Goal: Information Seeking & Learning: Get advice/opinions

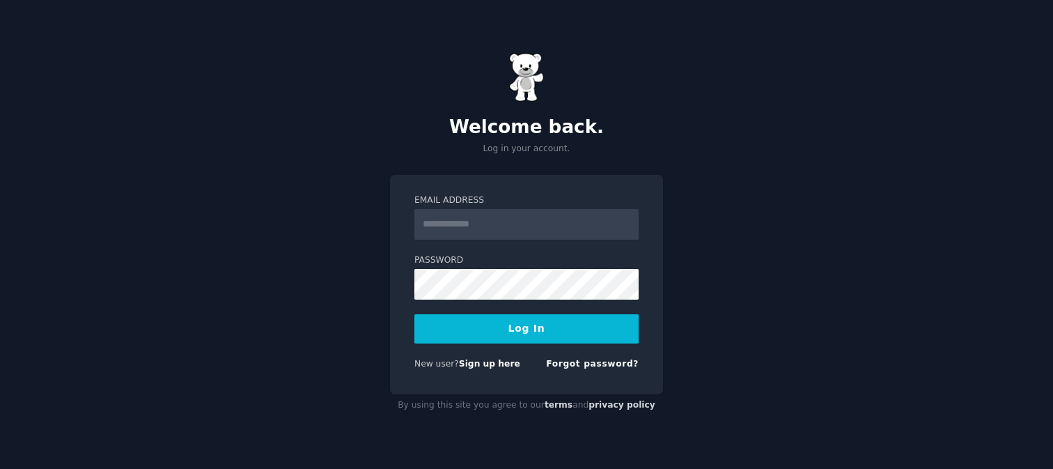
click at [492, 237] on input "Email Address" at bounding box center [526, 224] width 224 height 31
type input "**********"
click at [519, 315] on button "Log In" at bounding box center [526, 328] width 224 height 29
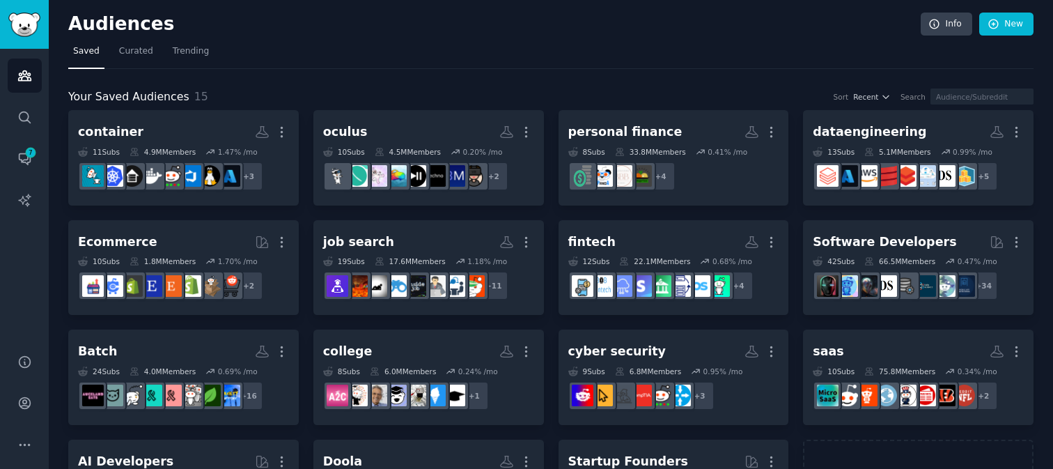
click at [6, 113] on div "Audiences Search Conversations 7 AI Reports" at bounding box center [24, 193] width 49 height 288
click at [13, 113] on link "Search" at bounding box center [25, 117] width 34 height 34
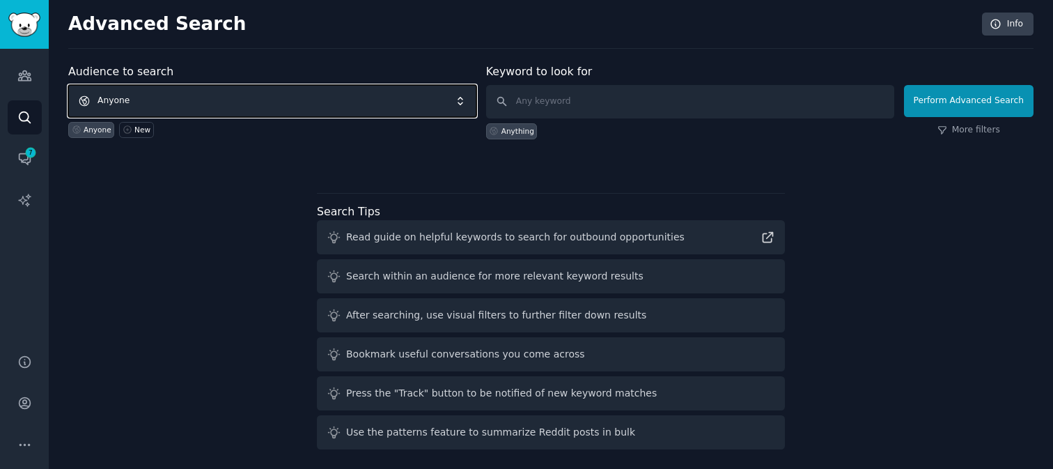
click at [411, 96] on span "Anyone" at bounding box center [272, 101] width 408 height 32
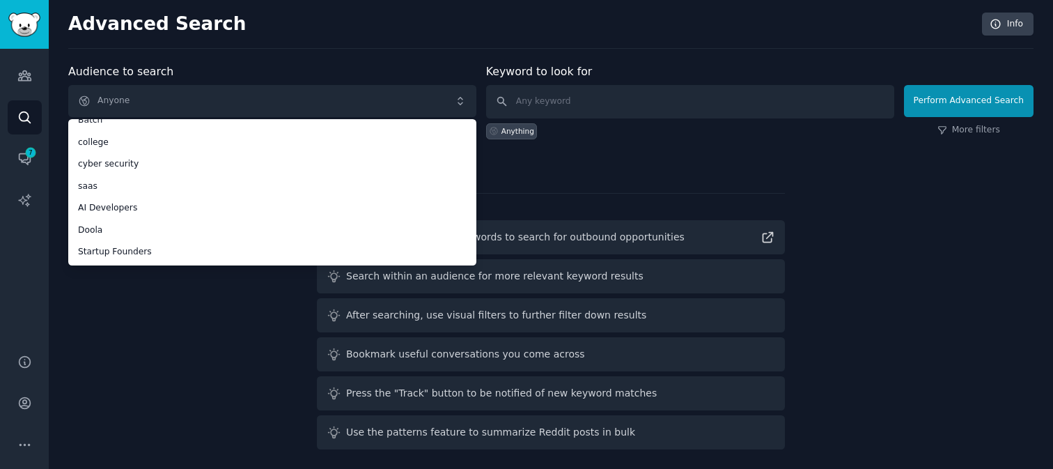
scroll to position [5, 0]
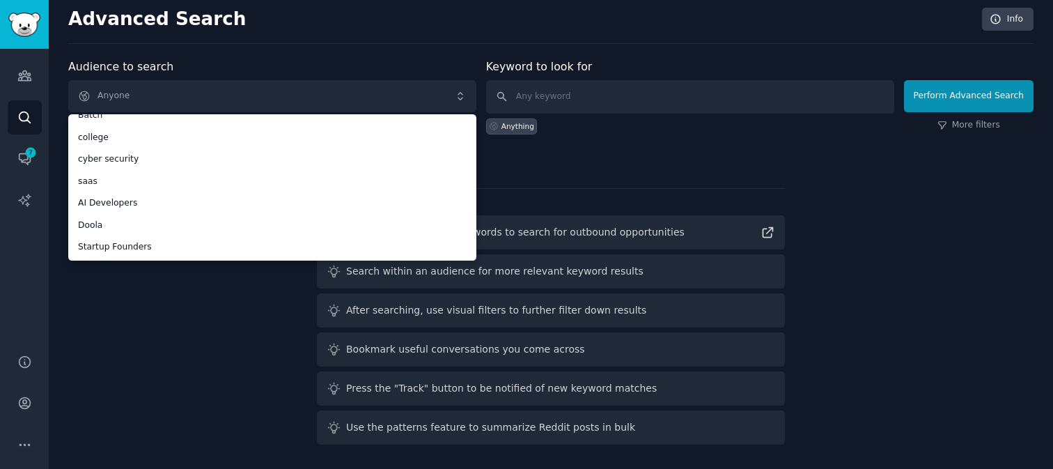
click at [196, 318] on div "Audience to search Anyone Anyone container oculus personal finance dataengineer…" at bounding box center [550, 253] width 965 height 391
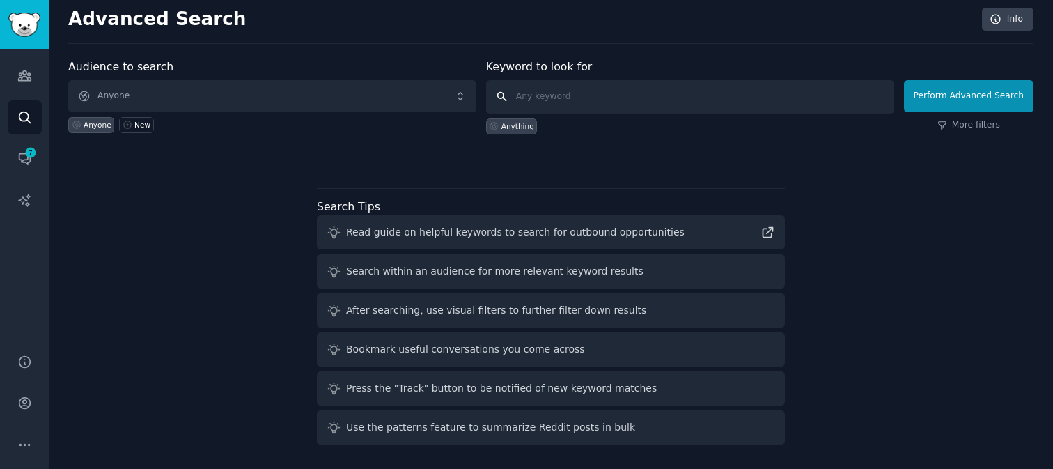
click at [533, 98] on input "text" at bounding box center [690, 96] width 408 height 33
click at [968, 126] on link "More filters" at bounding box center [968, 125] width 63 height 13
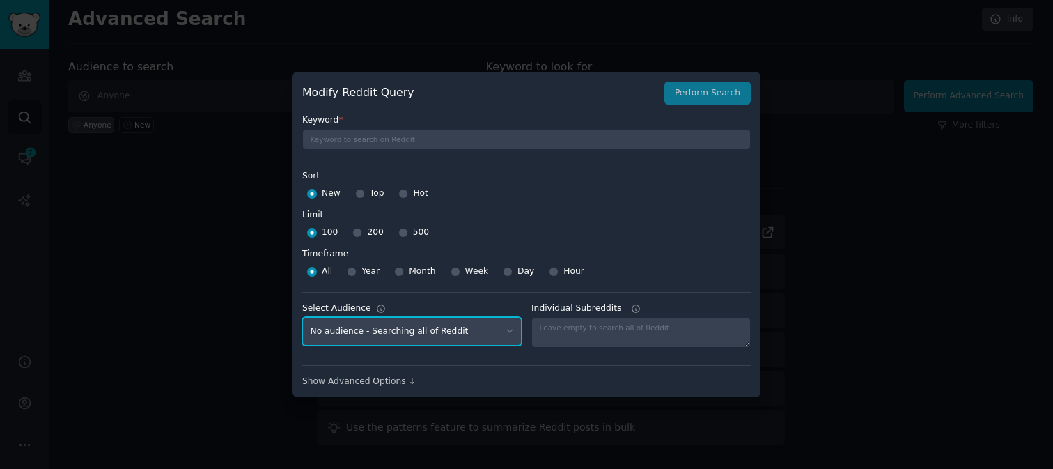
click at [436, 327] on select "No audience - Searching all of Reddit container - 11 Subreddits oculus - 10 Sub…" at bounding box center [411, 331] width 219 height 29
click at [798, 169] on div at bounding box center [526, 234] width 1053 height 469
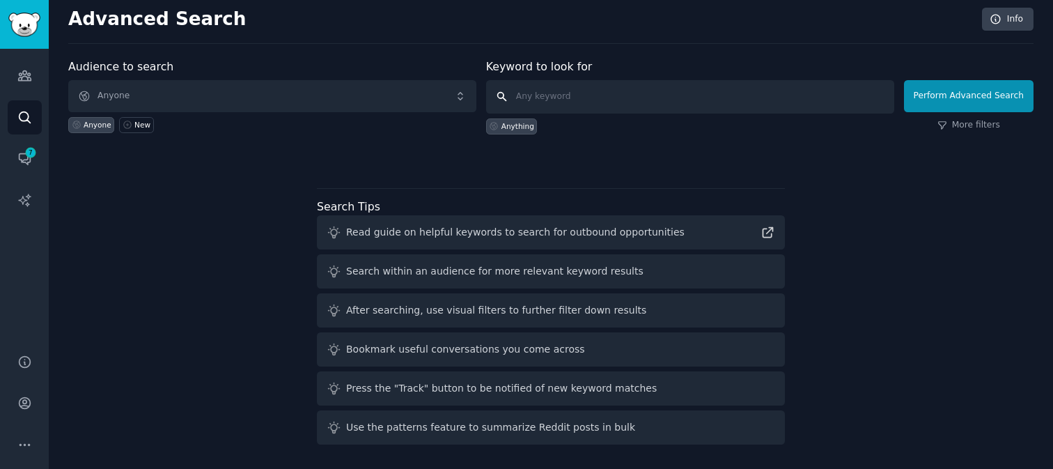
click at [567, 92] on input "text" at bounding box center [690, 96] width 408 height 33
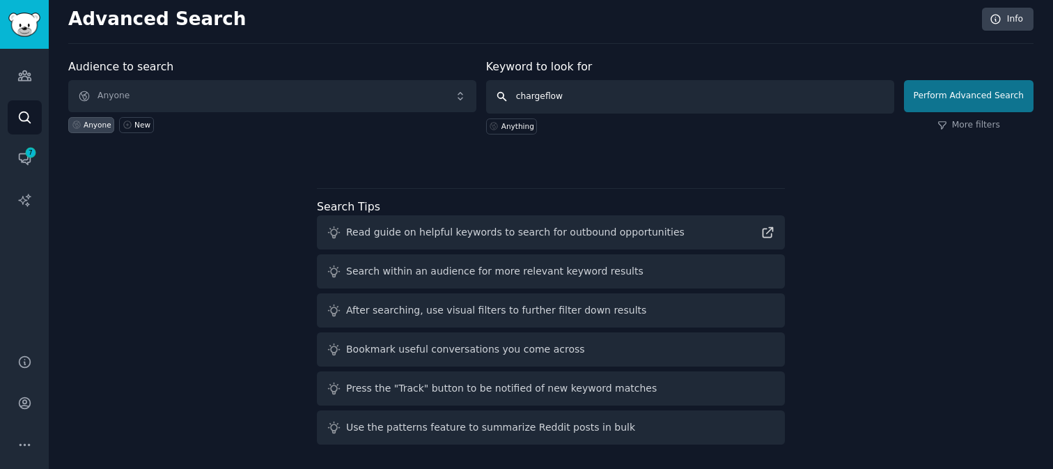
type input "chargeflow"
click at [940, 98] on button "Perform Advanced Search" at bounding box center [969, 96] width 130 height 32
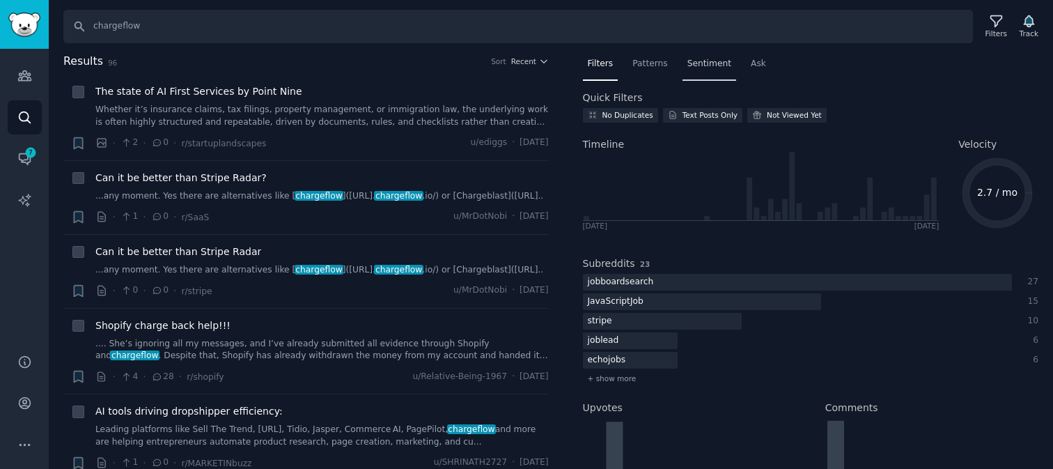
click at [694, 65] on span "Sentiment" at bounding box center [709, 64] width 44 height 13
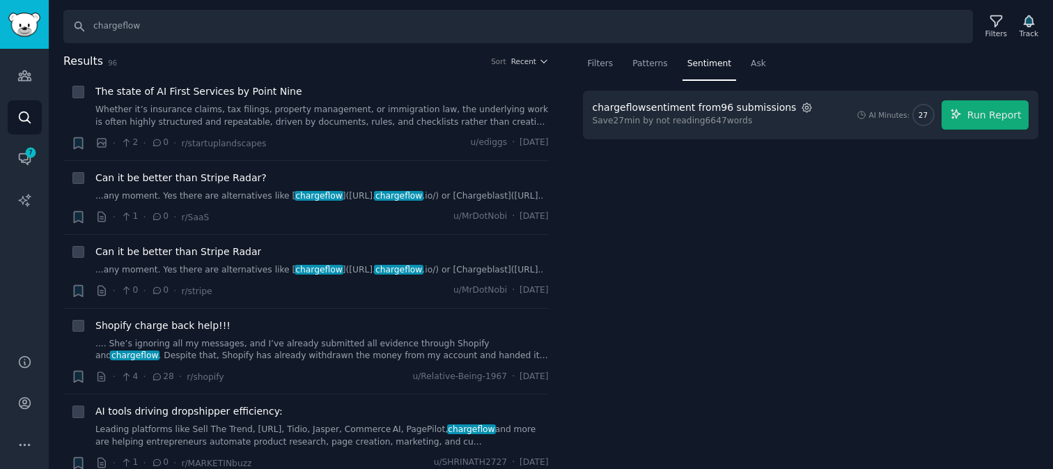
click at [801, 110] on icon "button" at bounding box center [807, 108] width 13 height 13
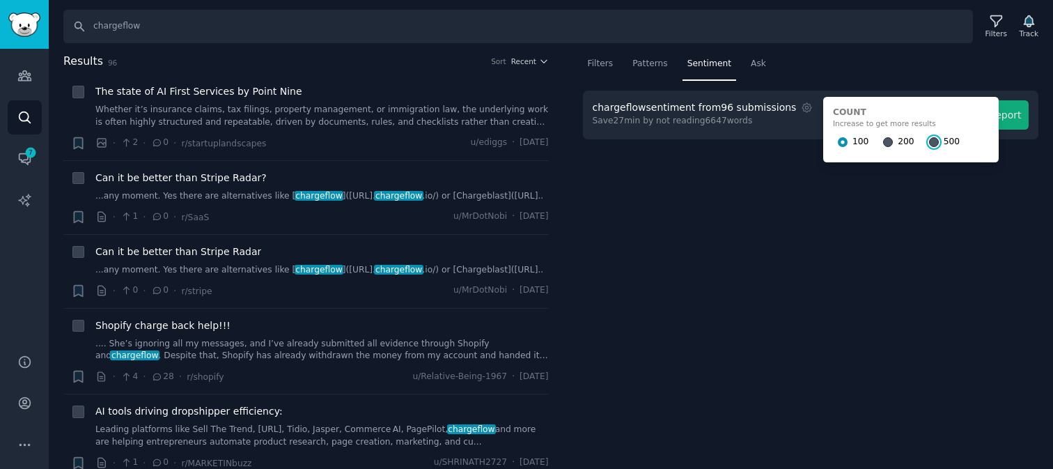
click at [929, 140] on input "500" at bounding box center [934, 142] width 10 height 10
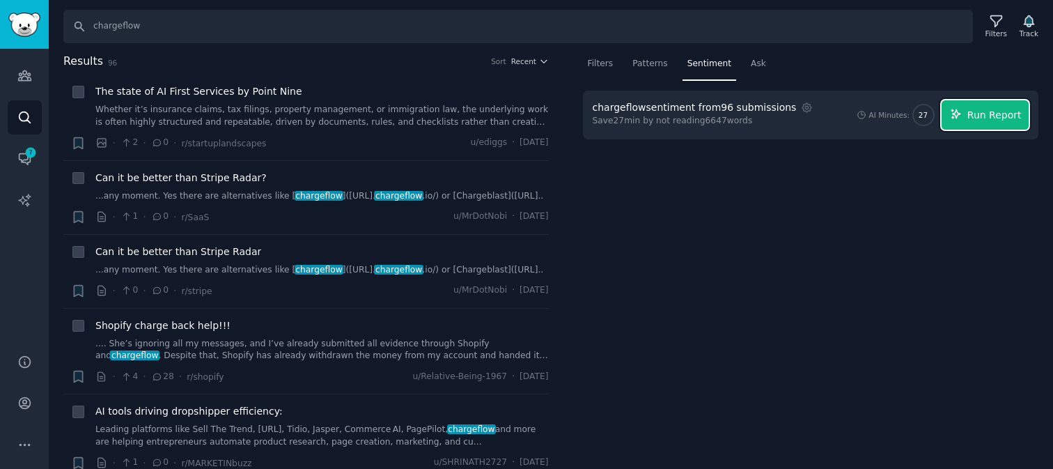
click at [975, 111] on span "Run Report" at bounding box center [994, 115] width 54 height 15
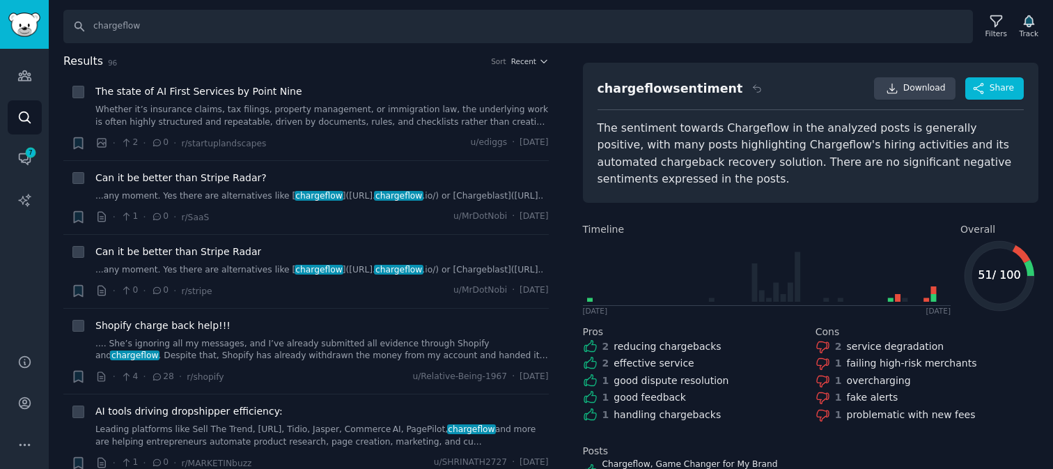
scroll to position [29, 0]
click at [926, 88] on span "Download" at bounding box center [924, 87] width 42 height 13
click at [874, 149] on div "The sentiment towards Chargeflow in the analyzed posts is generally positive, w…" at bounding box center [810, 152] width 427 height 68
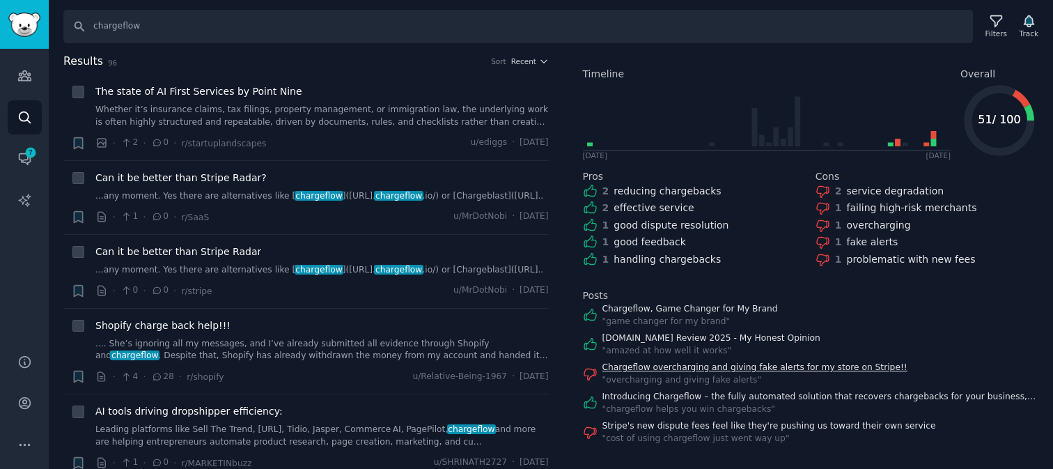
click at [634, 368] on link "Chargeflow overcharging and giving fake alerts for my store on Stripe!!" at bounding box center [754, 367] width 305 height 13
click at [652, 424] on link "Stripe's new dispute fees feel like they're pushing us toward their own service" at bounding box center [769, 426] width 334 height 13
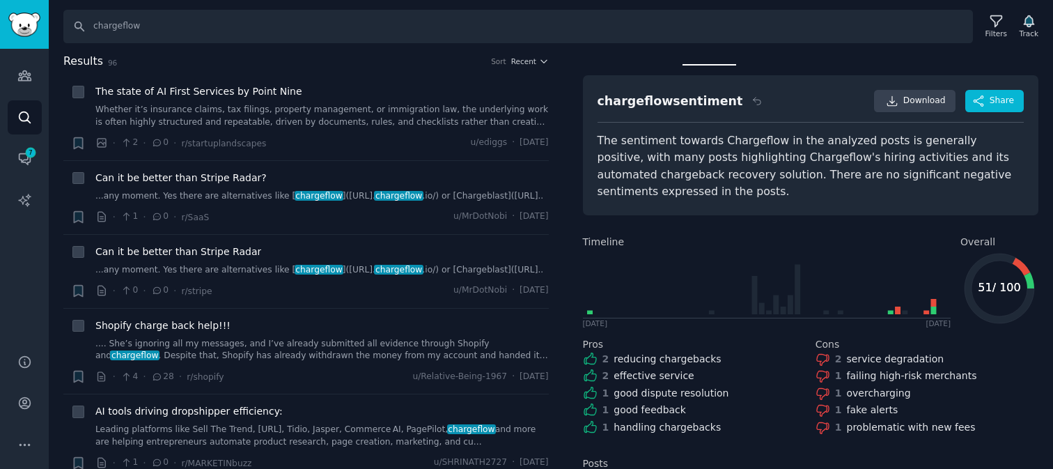
scroll to position [0, 0]
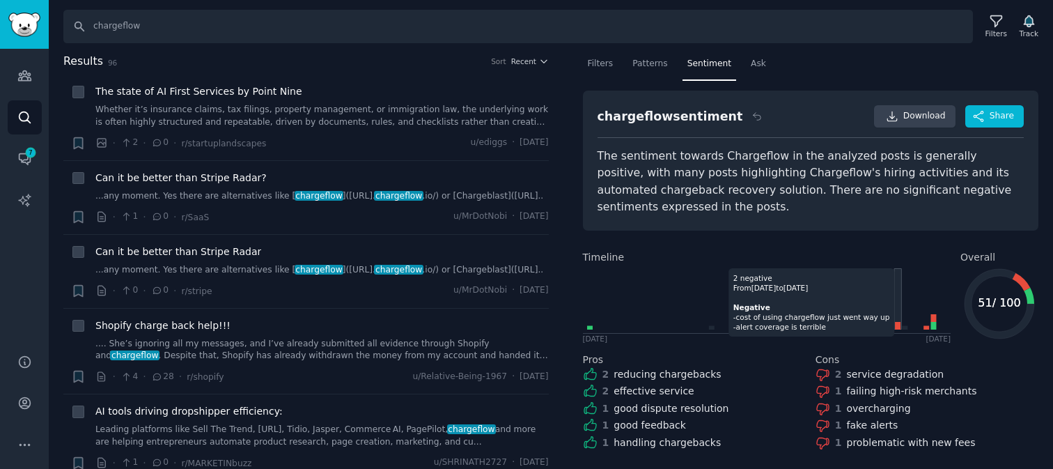
click at [899, 322] on icon at bounding box center [898, 326] width 6 height 8
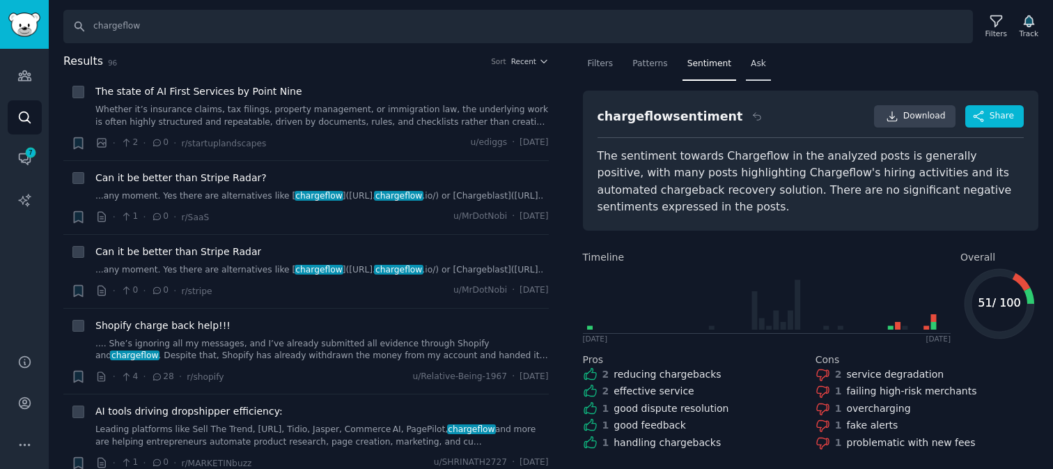
click at [758, 56] on div "Ask" at bounding box center [758, 67] width 25 height 29
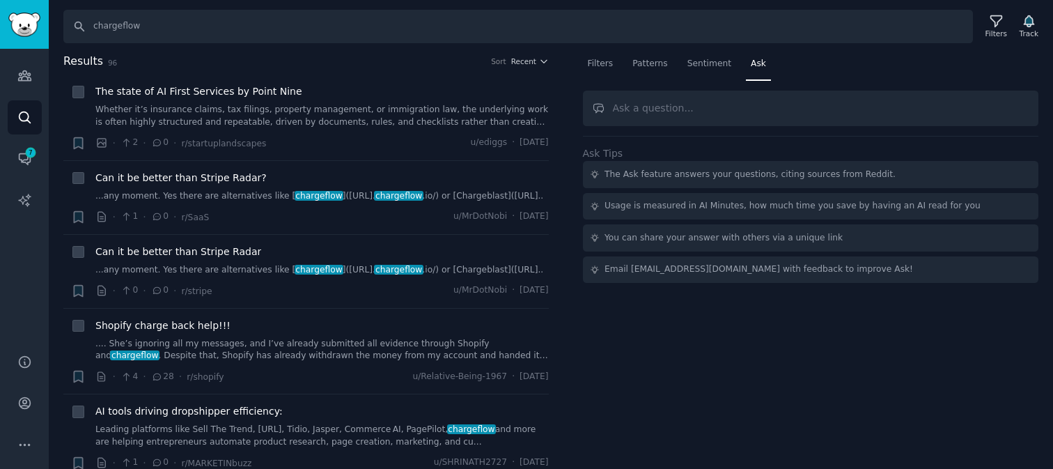
click at [727, 111] on input "text" at bounding box center [811, 109] width 456 height 36
type input "[PERSON_NAME]"
type input "give me all the bad sentiment on chargeflow"
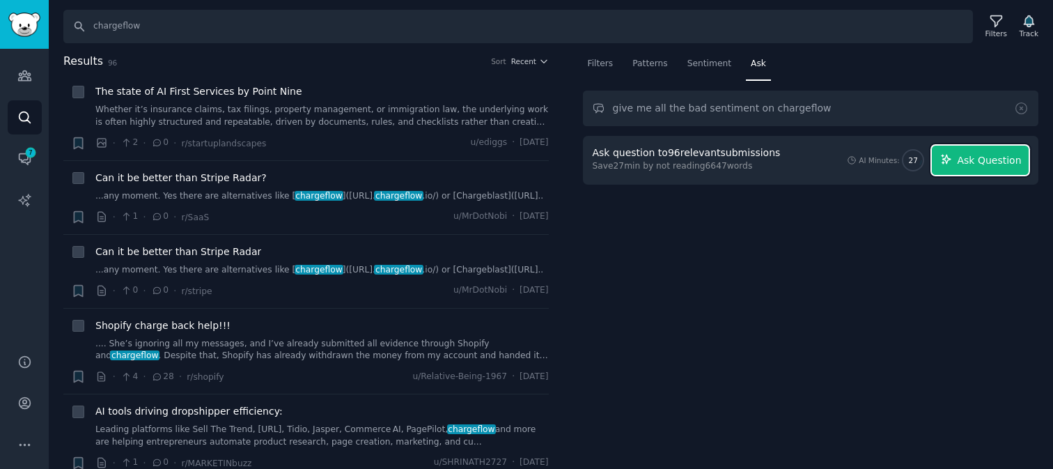
click at [966, 164] on span "Ask Question" at bounding box center [989, 160] width 64 height 15
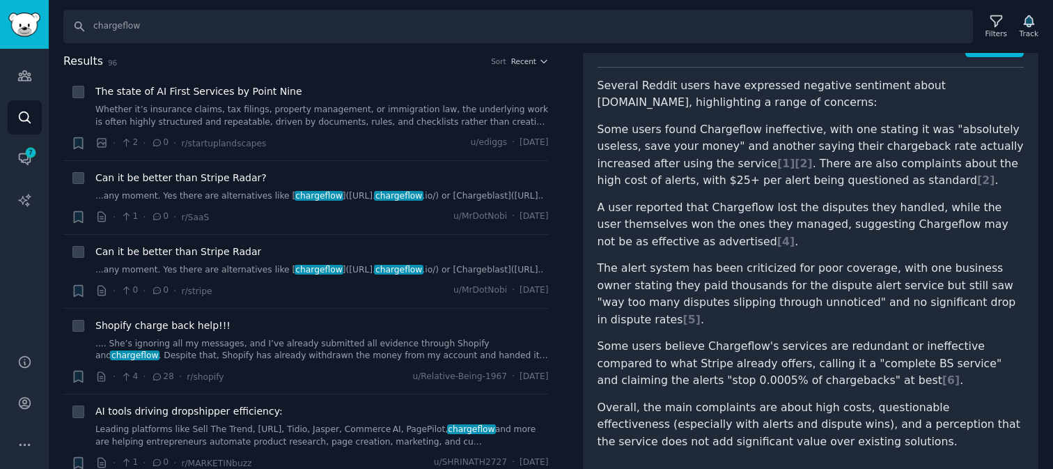
scroll to position [117, 0]
click at [777, 162] on span "[ 1 ]" at bounding box center [785, 161] width 17 height 13
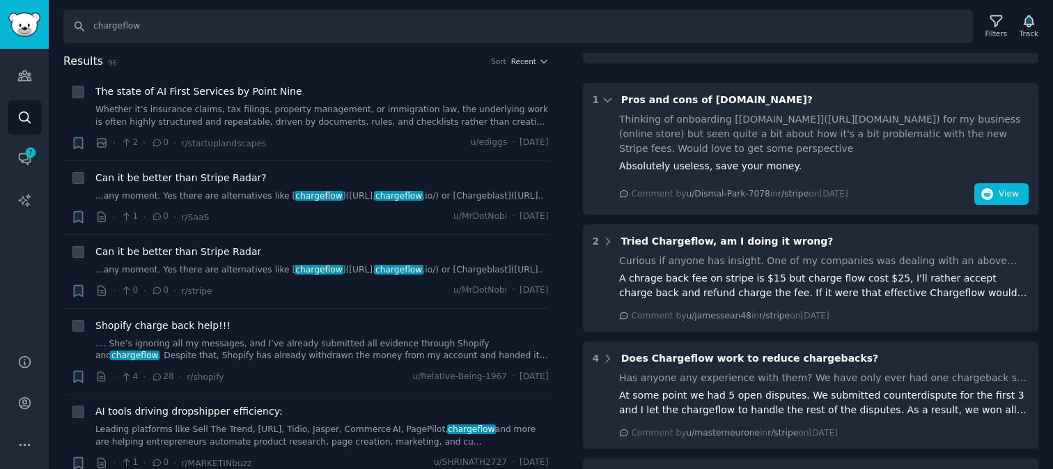
scroll to position [540, 0]
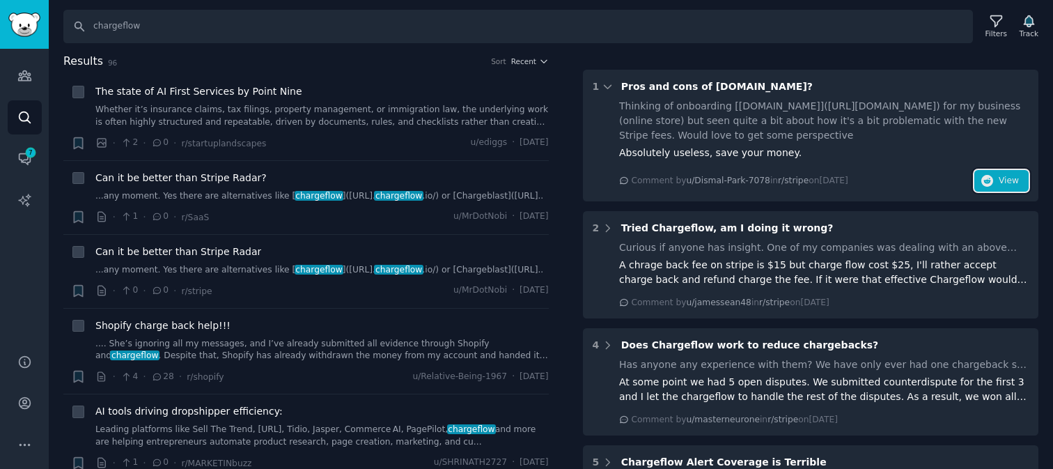
click at [987, 175] on icon "button" at bounding box center [987, 181] width 13 height 13
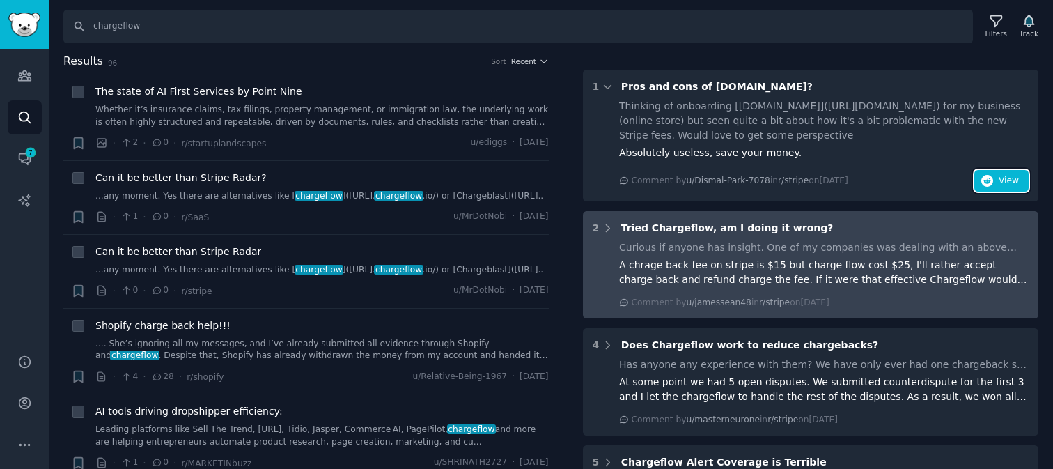
scroll to position [567, 0]
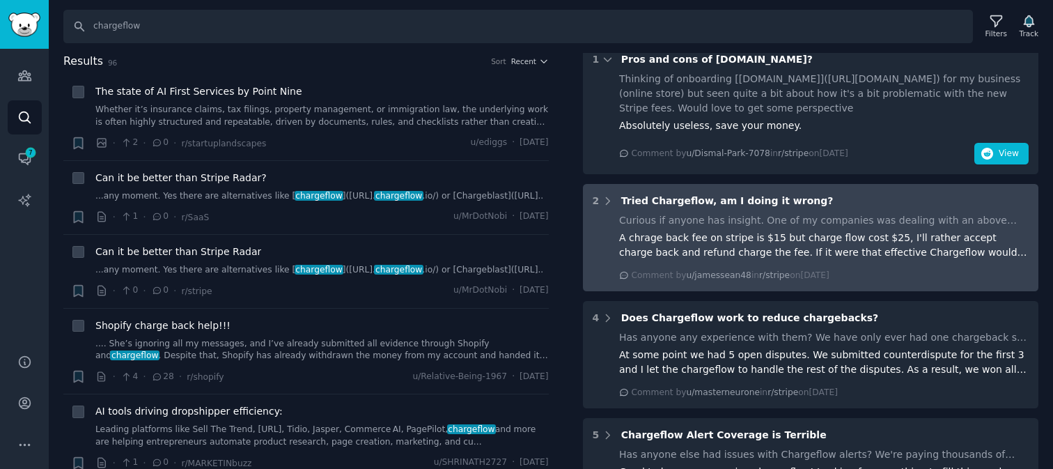
click at [884, 269] on div "Comment by u/jamessean48 in r/stripe [DATE][DATE]" at bounding box center [823, 275] width 409 height 13
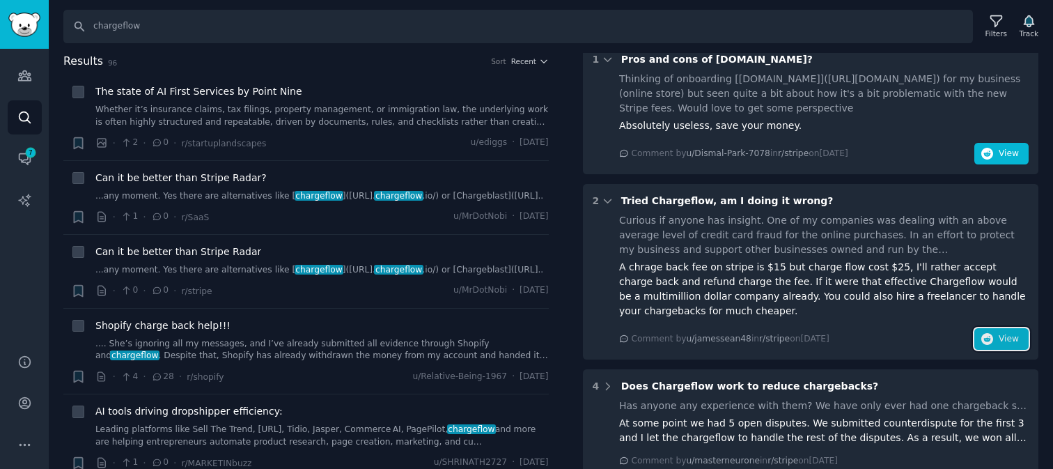
click at [987, 333] on icon "button" at bounding box center [987, 339] width 13 height 13
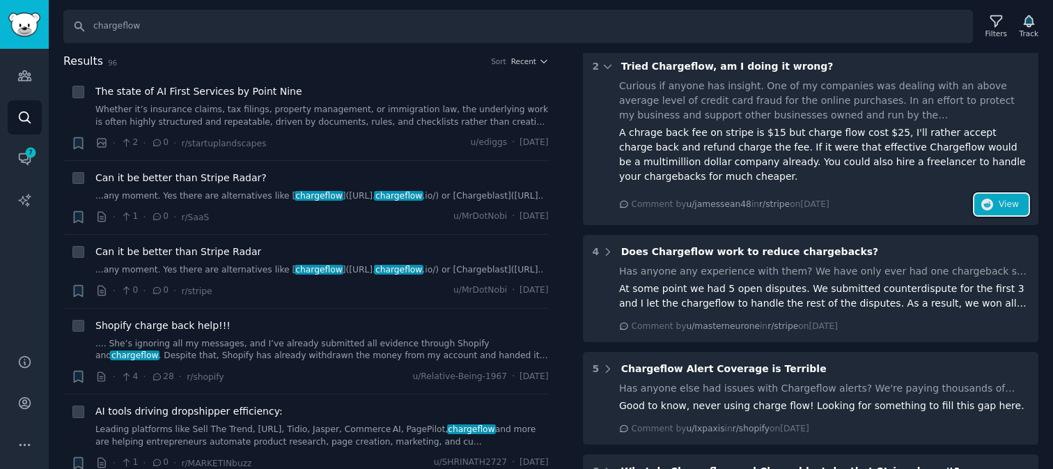
scroll to position [765, 0]
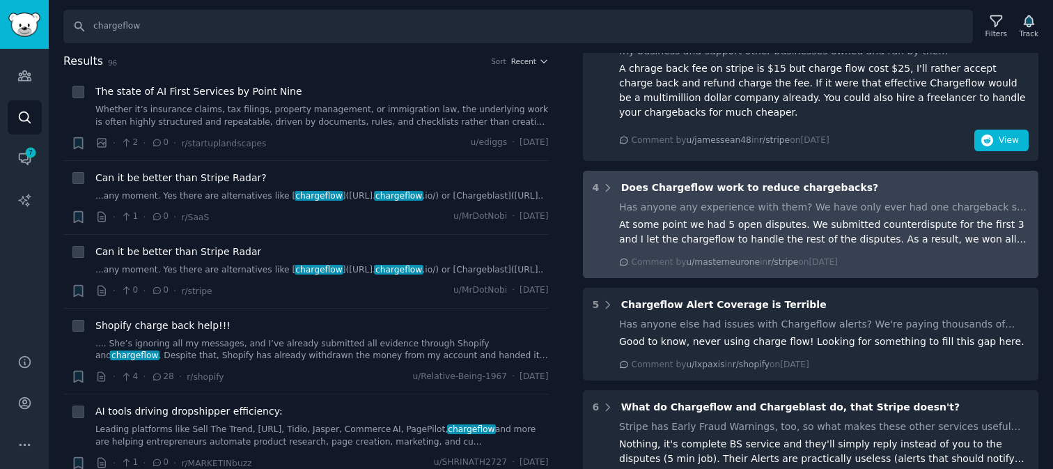
click at [969, 260] on div "4 Does Chargeflow work to reduce chargebacks? Has anyone any experience with th…" at bounding box center [811, 224] width 456 height 107
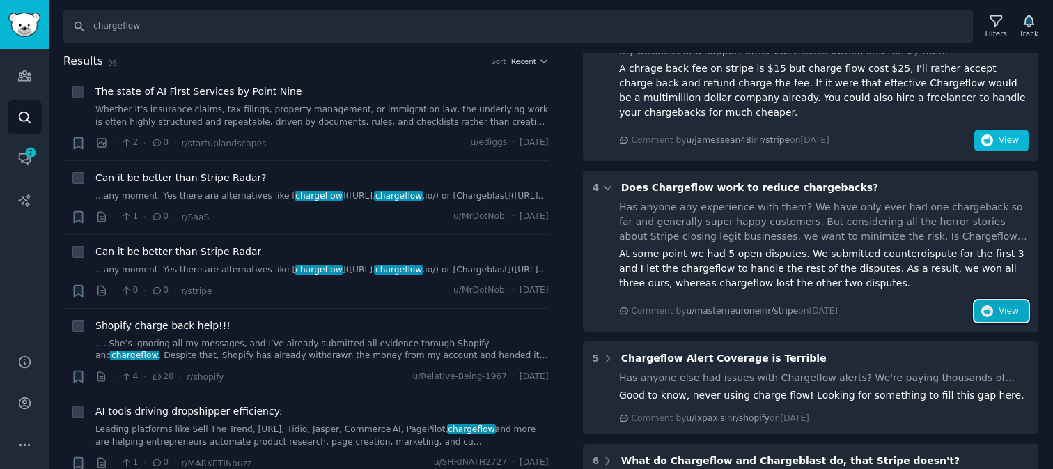
click at [994, 300] on button "View" at bounding box center [1001, 311] width 54 height 22
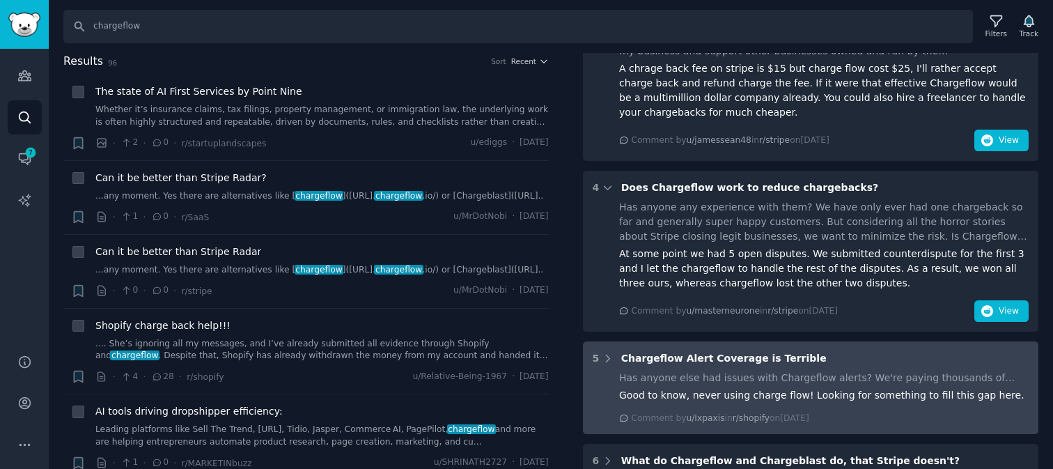
click at [957, 351] on div "5 Chargeflow Alert Coverage is Terrible" at bounding box center [811, 358] width 437 height 15
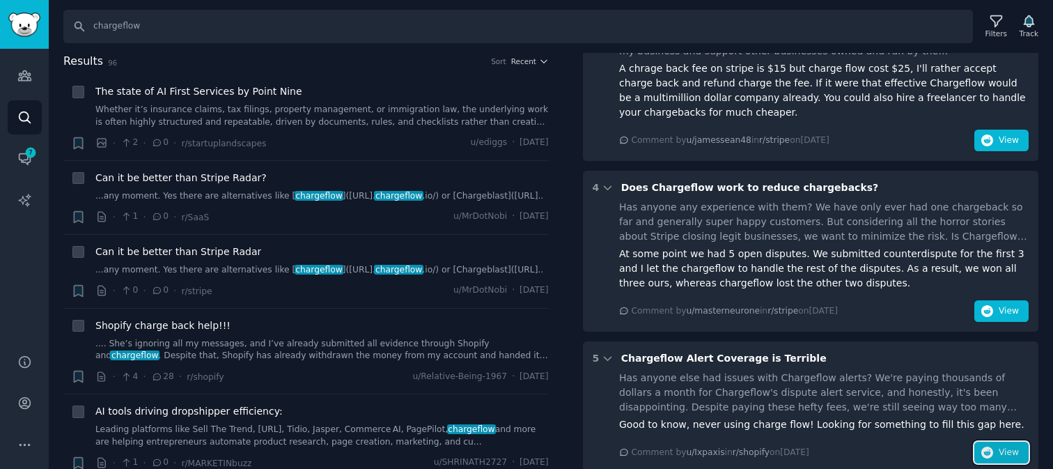
click at [987, 446] on icon "button" at bounding box center [987, 452] width 13 height 13
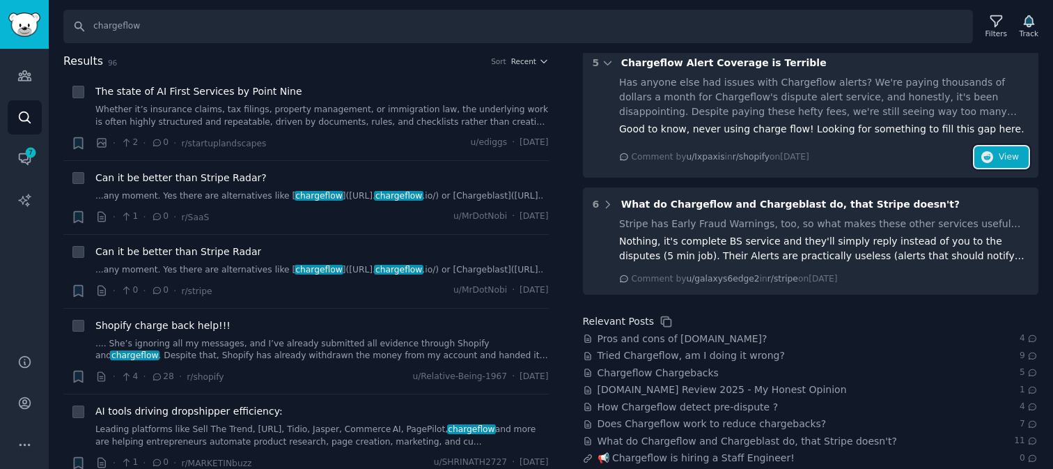
scroll to position [1074, 0]
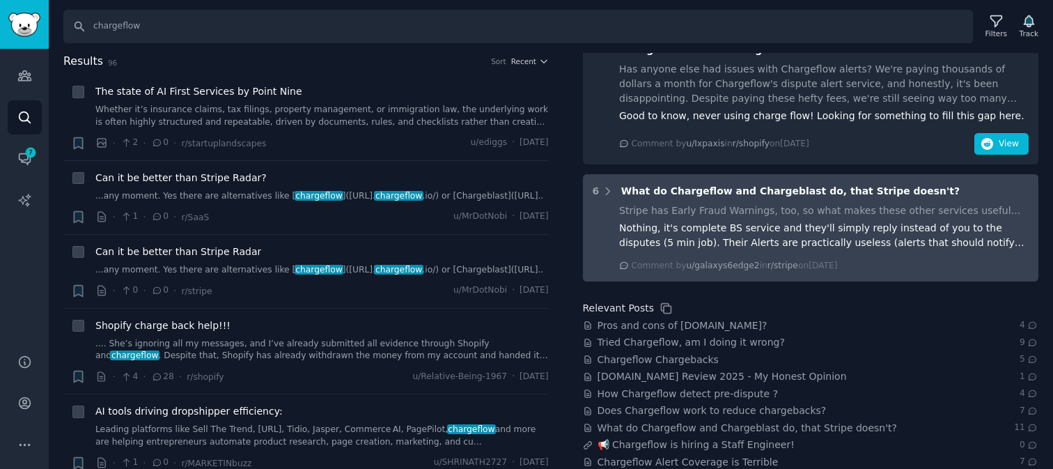
click at [966, 260] on div "Comment by u/galaxys6edge2 in r/stripe on [DATE]" at bounding box center [823, 266] width 409 height 13
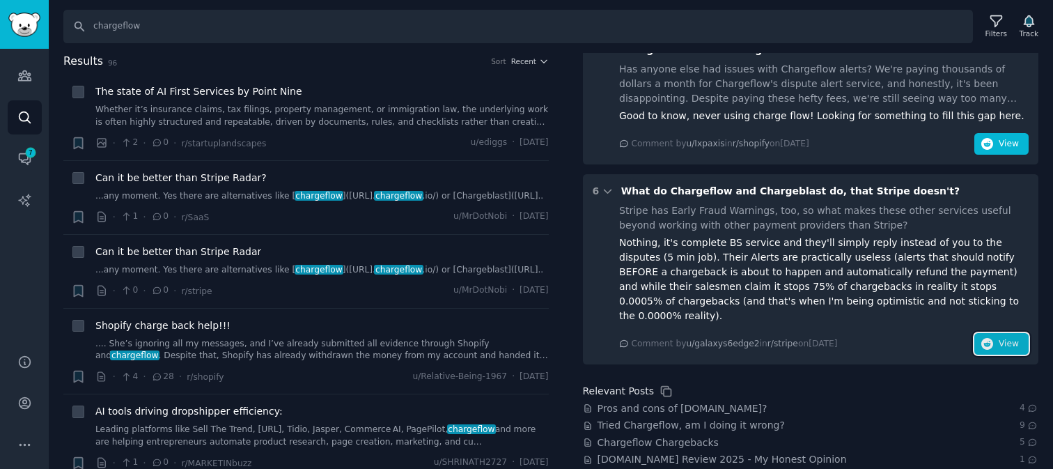
click at [998, 338] on span "View" at bounding box center [1008, 344] width 20 height 13
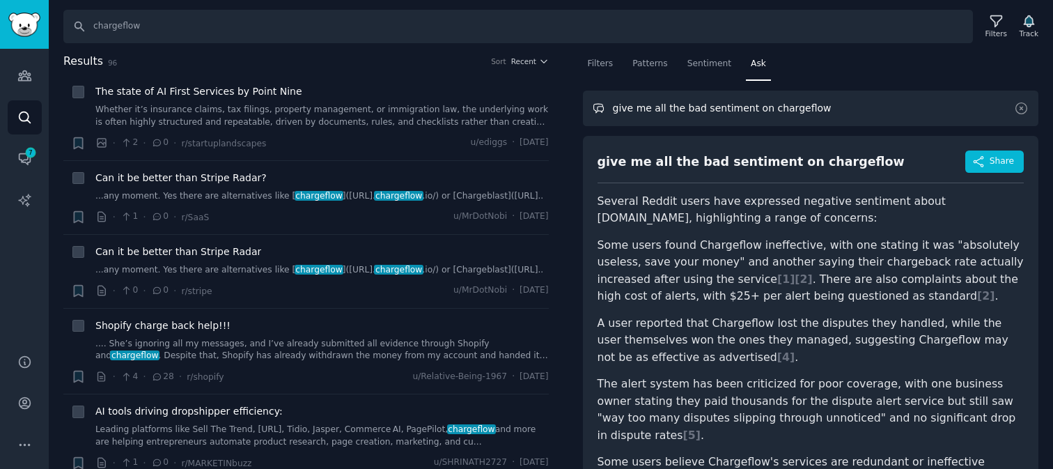
click at [728, 110] on input "give me all the bad sentiment on chargeflow" at bounding box center [811, 109] width 456 height 36
click at [677, 108] on input "give me all the bad sentiment on chargeflow" at bounding box center [811, 109] width 456 height 36
type input "give me all the good sentiment on chargeblast"
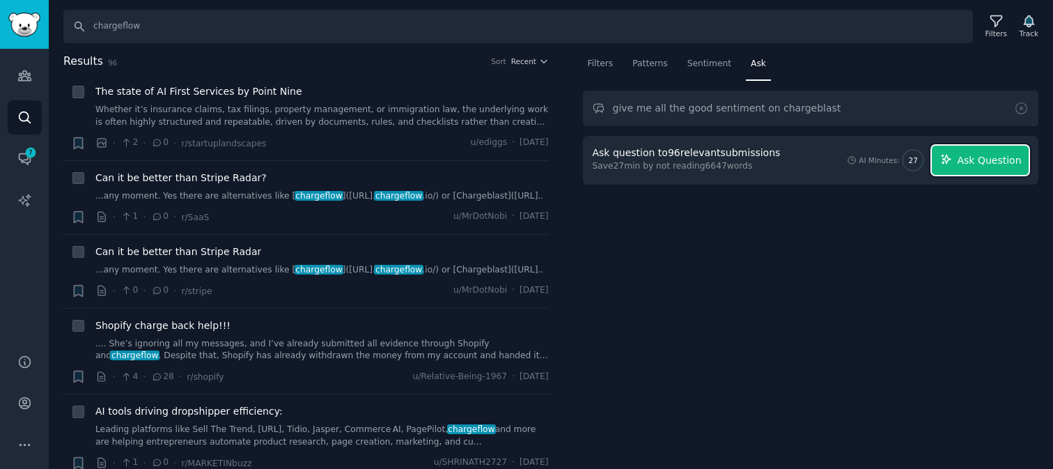
click at [1003, 150] on button "Ask Question" at bounding box center [980, 160] width 97 height 29
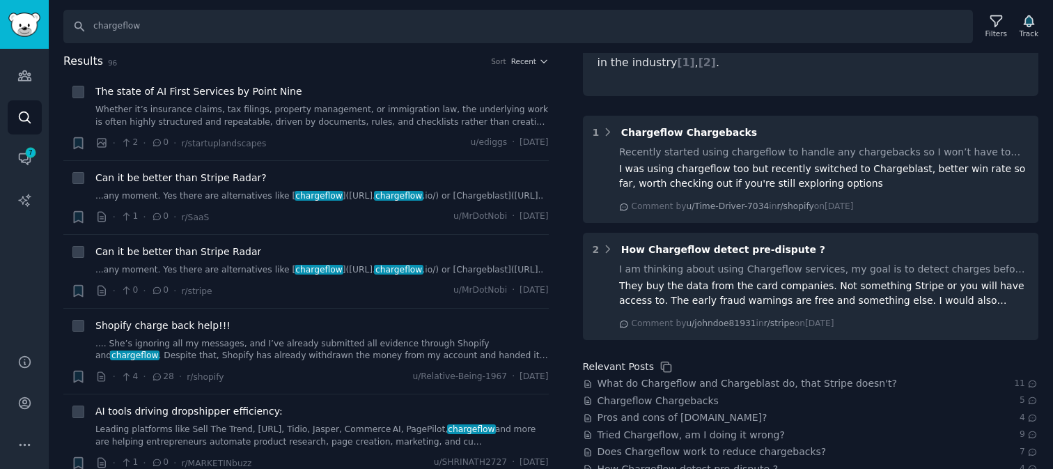
scroll to position [297, 0]
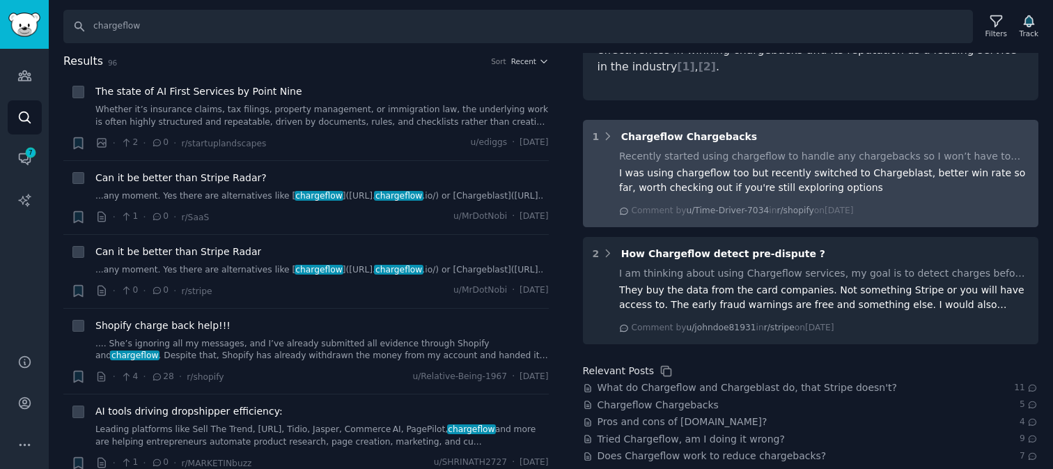
click at [856, 166] on div "I was using chargeflow too but recently switched to Chargeblast, better win rat…" at bounding box center [823, 180] width 409 height 29
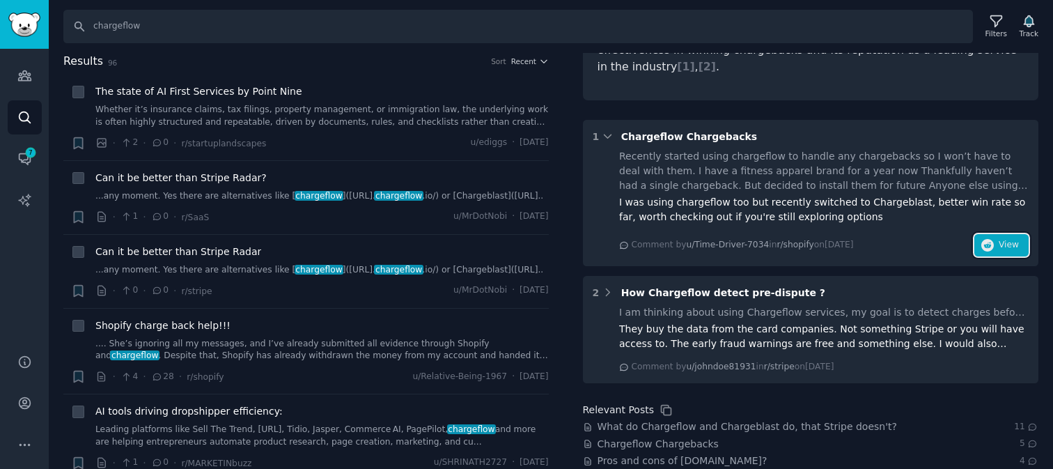
click at [987, 239] on icon "button" at bounding box center [987, 245] width 13 height 13
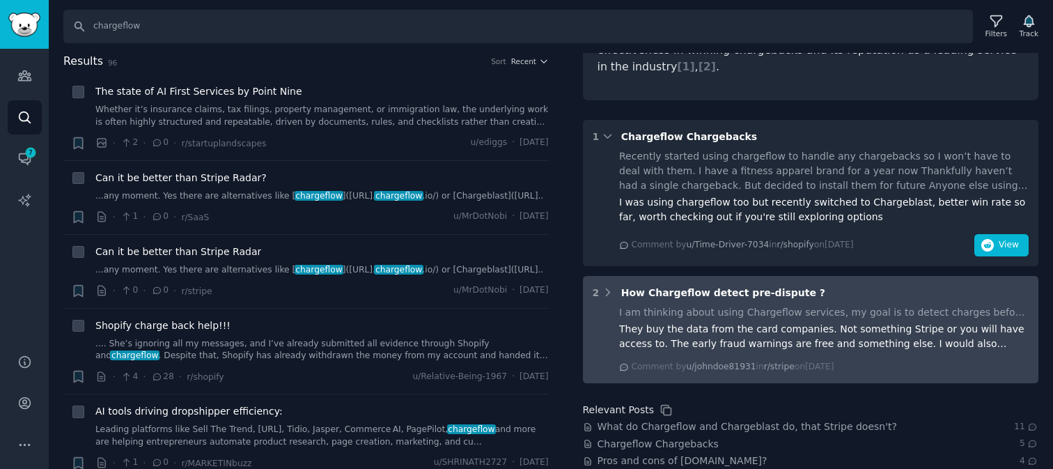
click at [989, 276] on div "2 How Chargeflow detect pre-dispute ? I am thinking about using Chargeflow serv…" at bounding box center [811, 329] width 456 height 107
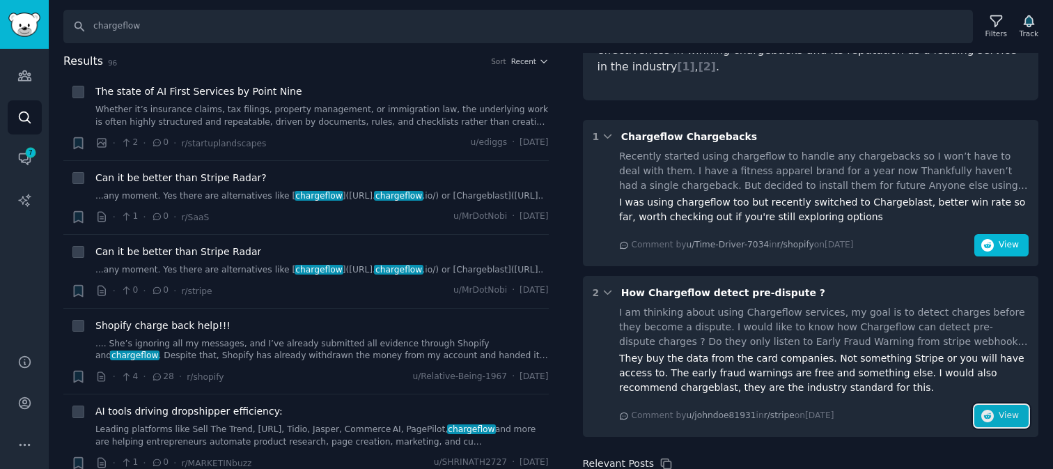
click at [1008, 409] on span "View" at bounding box center [1008, 415] width 20 height 13
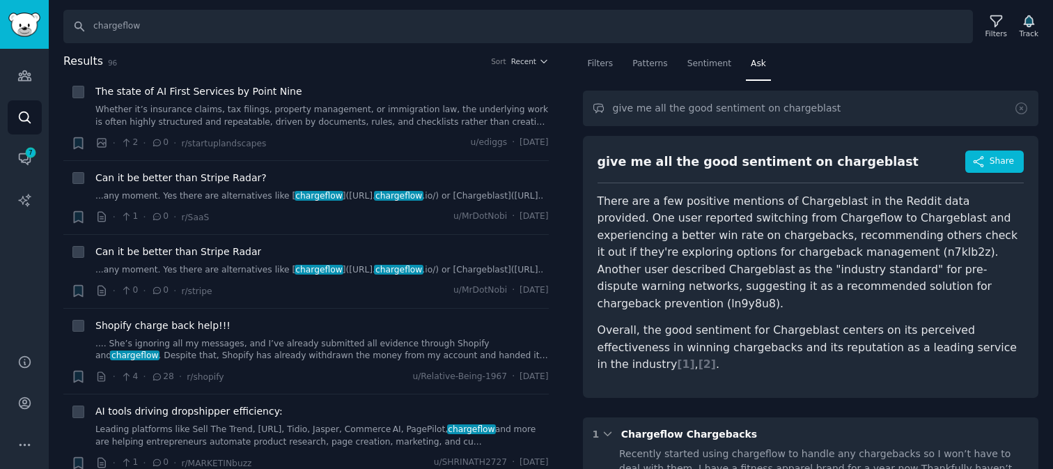
scroll to position [435, 0]
